Goal: Navigation & Orientation: Find specific page/section

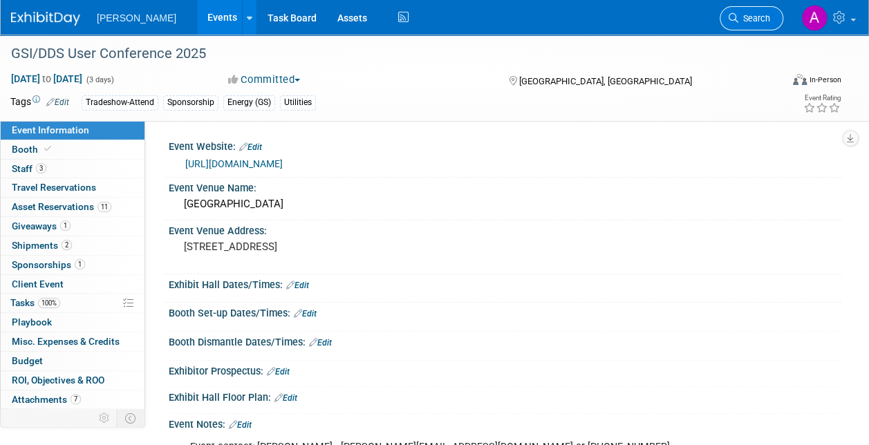
click at [743, 12] on link "Search" at bounding box center [752, 18] width 64 height 24
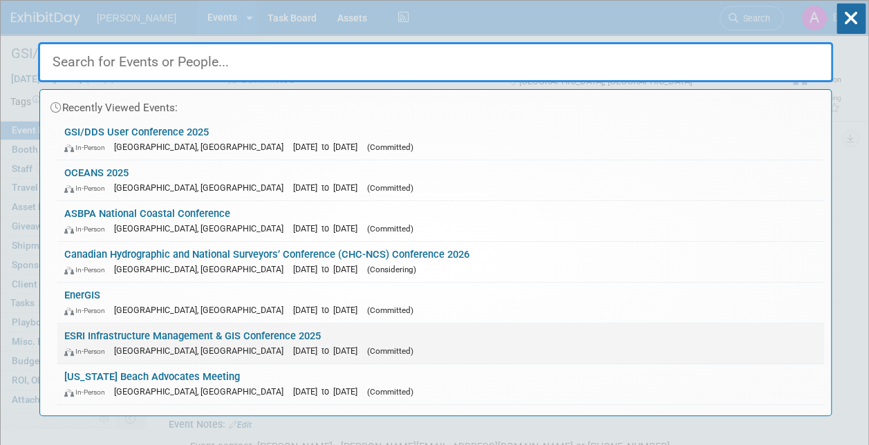
click at [144, 331] on link "ESRI Infrastructure Management & GIS Conference 2025 In-Person Palm Springs, CA…" at bounding box center [440, 344] width 767 height 40
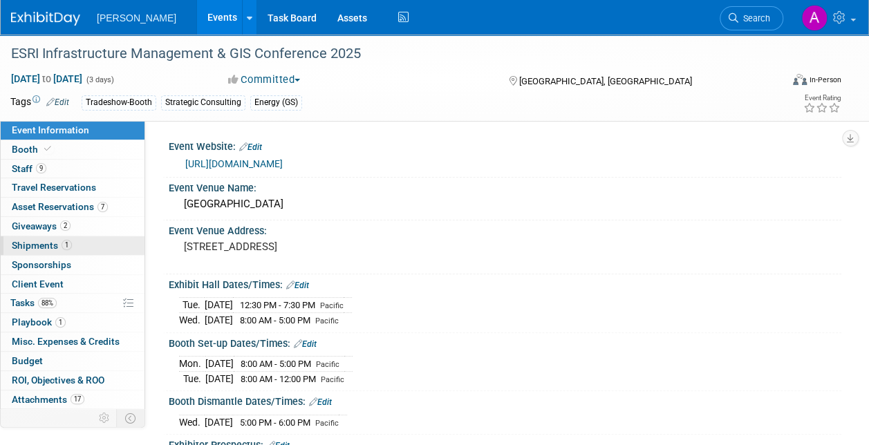
click at [45, 242] on span "Shipments 1" at bounding box center [42, 245] width 60 height 11
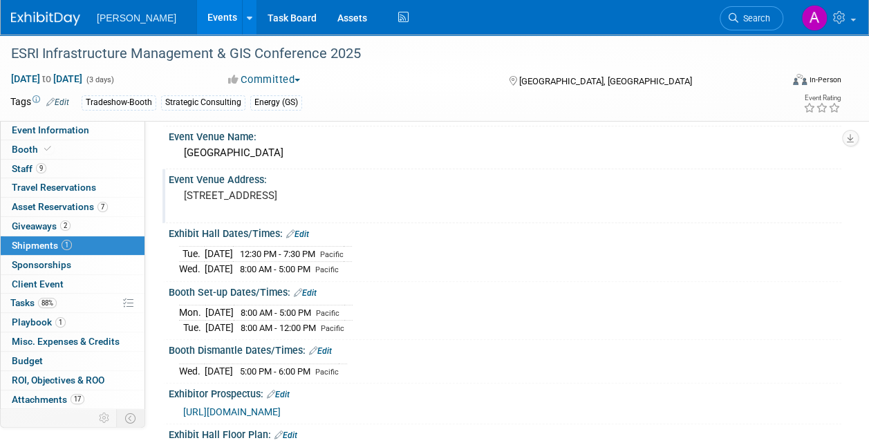
scroll to position [69, 0]
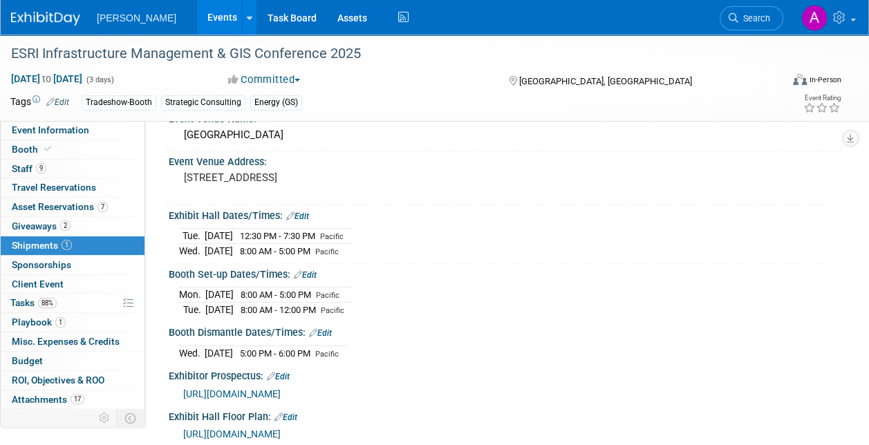
click at [25, 243] on span "Shipments 1" at bounding box center [42, 245] width 60 height 11
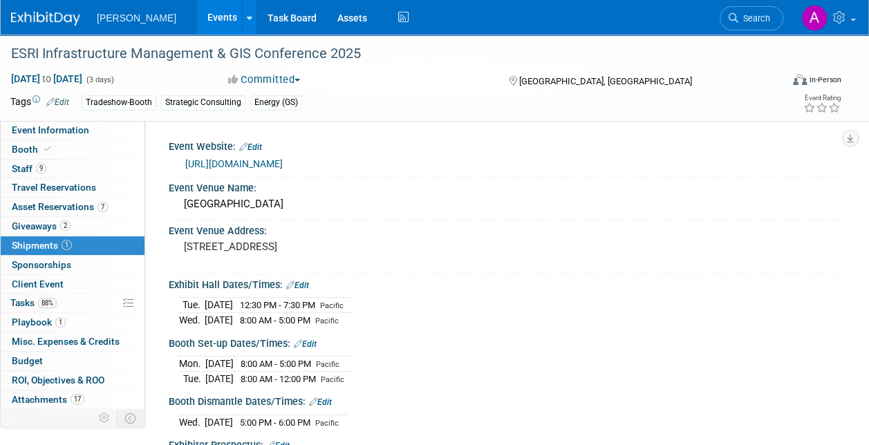
click at [35, 241] on span "Shipments 1" at bounding box center [42, 245] width 60 height 11
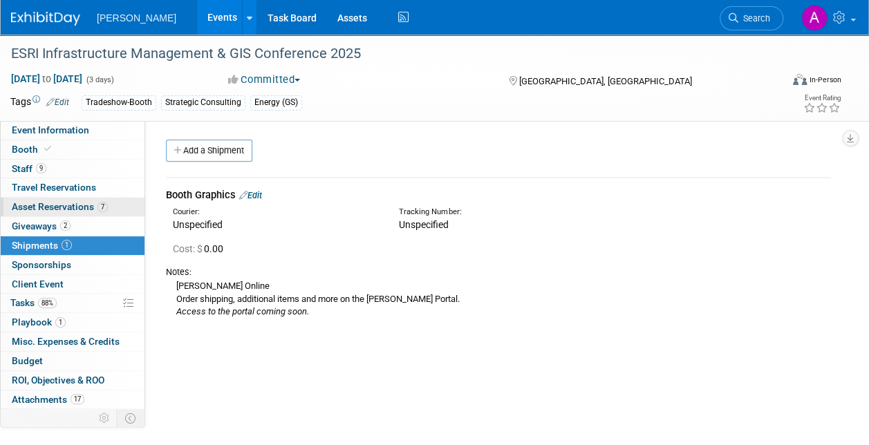
click at [70, 207] on span "Asset Reservations 7" at bounding box center [60, 206] width 96 height 11
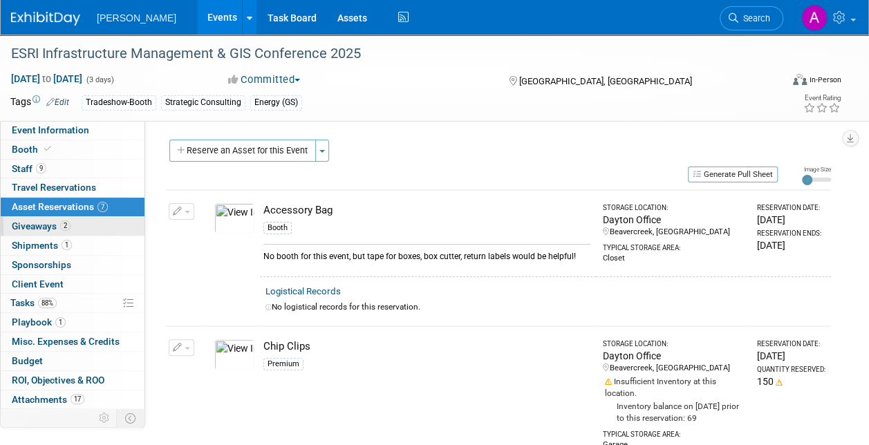
click at [52, 227] on span "Giveaways 2" at bounding box center [41, 226] width 59 height 11
